Goal: Task Accomplishment & Management: Manage account settings

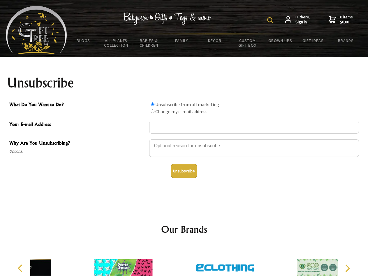
click at [271, 20] on img at bounding box center [270, 20] width 6 height 6
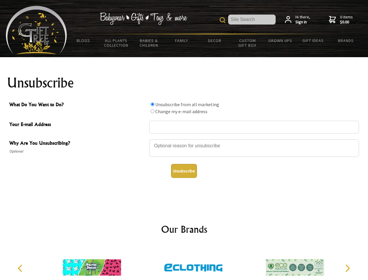
click at [184, 139] on div at bounding box center [254, 149] width 210 height 20
click at [152, 104] on input "What Do You Want to Do?" at bounding box center [153, 104] width 4 height 4
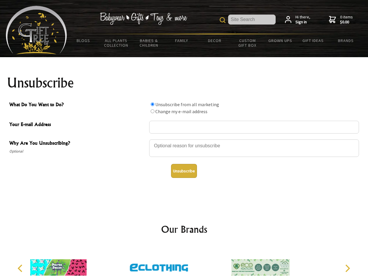
click at [152, 111] on input "What Do You Want to Do?" at bounding box center [153, 111] width 4 height 4
radio input "true"
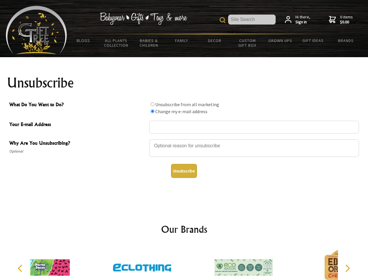
click at [184, 171] on button "Unsubscribe" at bounding box center [184, 171] width 26 height 14
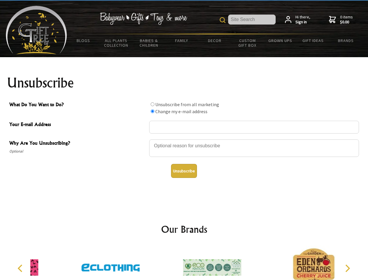
click at [184, 262] on img at bounding box center [212, 267] width 58 height 44
click at [21, 268] on icon "Previous" at bounding box center [21, 268] width 8 height 8
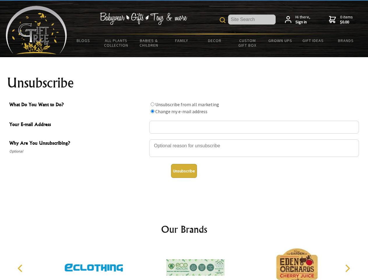
click at [347, 268] on icon "Next" at bounding box center [347, 268] width 8 height 8
